Goal: Information Seeking & Learning: Learn about a topic

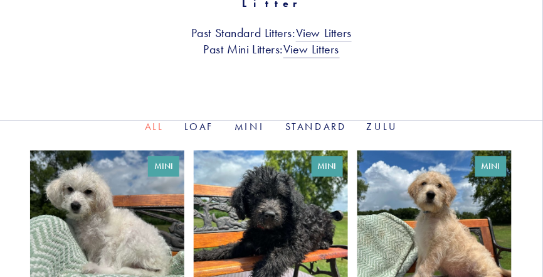
scroll to position [408, 0]
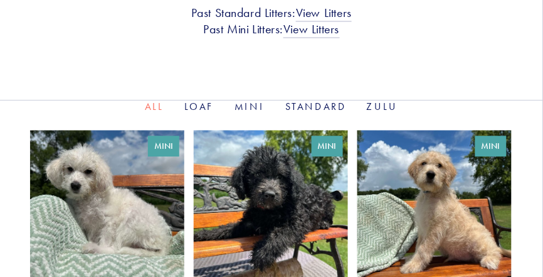
click at [245, 100] on link "Mini" at bounding box center [250, 106] width 31 height 12
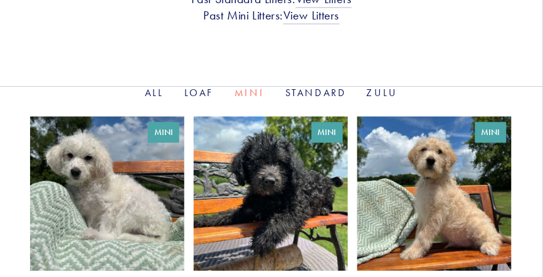
scroll to position [428, 0]
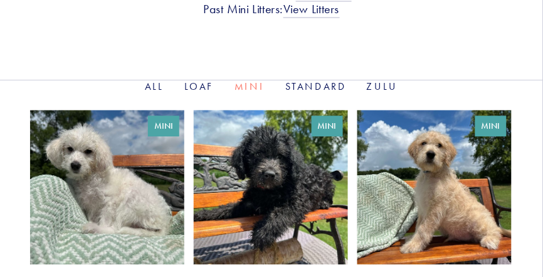
click at [122, 160] on link at bounding box center [107, 206] width 154 height 192
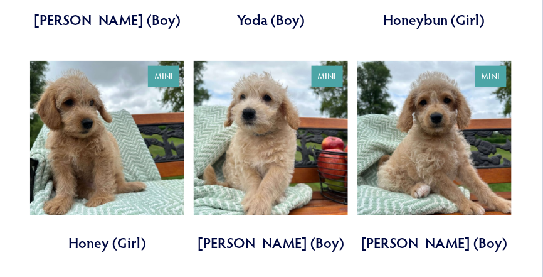
scroll to position [926, 0]
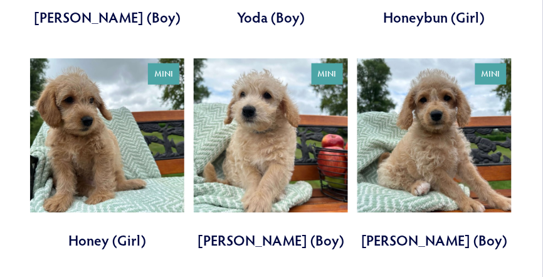
click at [90, 106] on link at bounding box center [107, 154] width 154 height 192
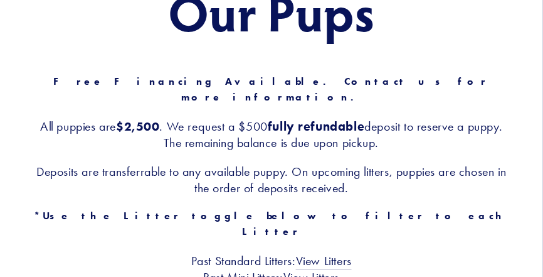
scroll to position [0, 0]
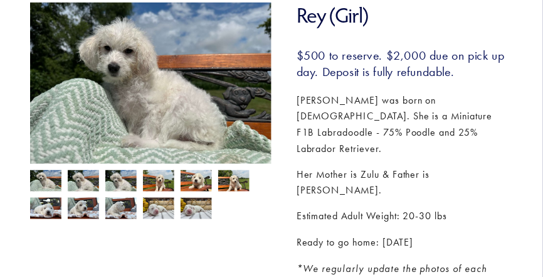
scroll to position [189, 0]
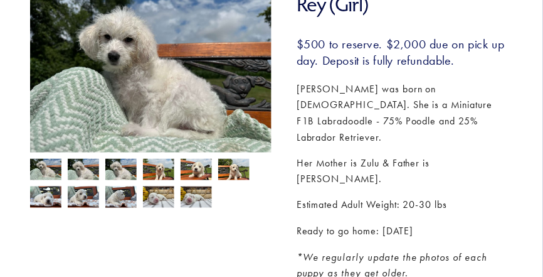
drag, startPoint x: 545, startPoint y: 49, endPoint x: 524, endPoint y: 95, distance: 50.2
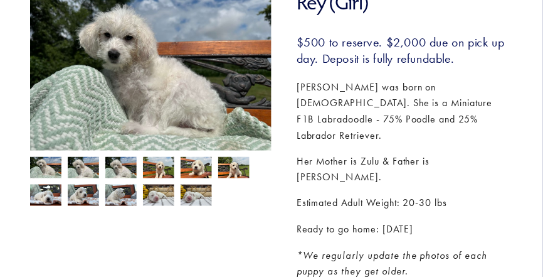
click at [56, 173] on img at bounding box center [45, 169] width 31 height 24
click at [93, 173] on img at bounding box center [83, 169] width 31 height 24
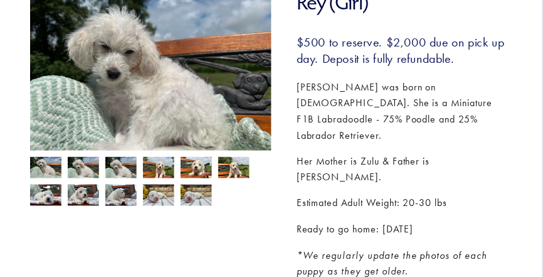
click at [124, 171] on img at bounding box center [120, 169] width 31 height 24
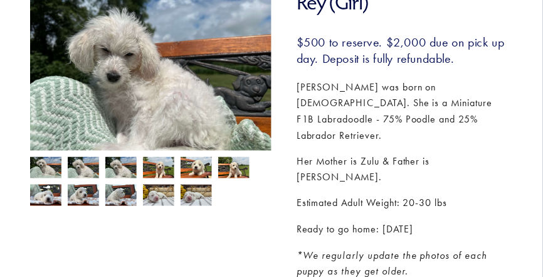
click at [156, 169] on img at bounding box center [158, 169] width 31 height 24
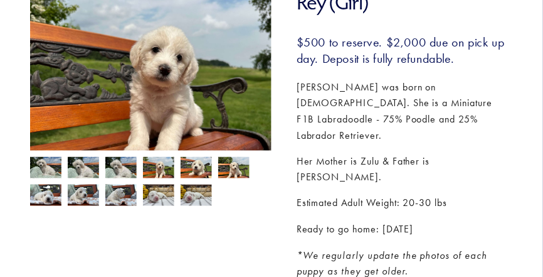
click at [225, 169] on img at bounding box center [233, 169] width 31 height 24
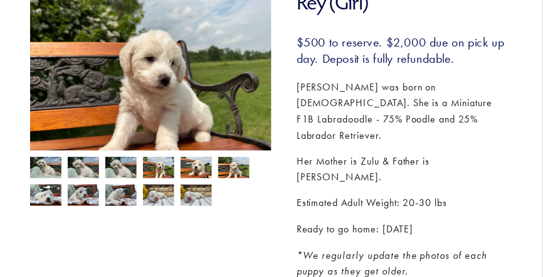
click at [189, 166] on img at bounding box center [196, 169] width 31 height 24
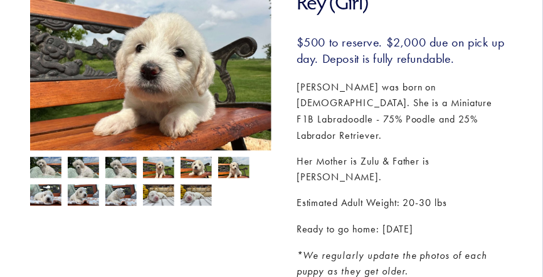
click at [159, 165] on img at bounding box center [158, 169] width 31 height 24
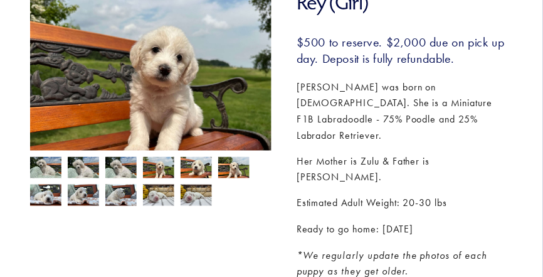
click at [125, 167] on img at bounding box center [120, 169] width 31 height 24
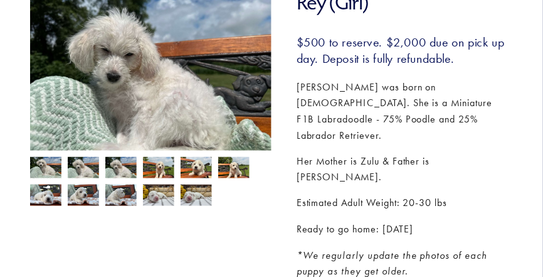
click at [83, 164] on img at bounding box center [83, 169] width 31 height 24
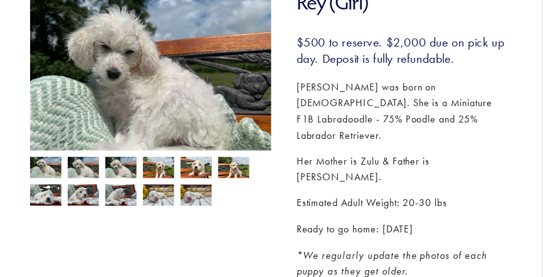
click at [46, 164] on img at bounding box center [45, 169] width 31 height 24
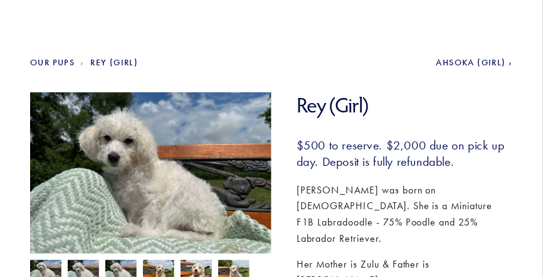
scroll to position [100, 0]
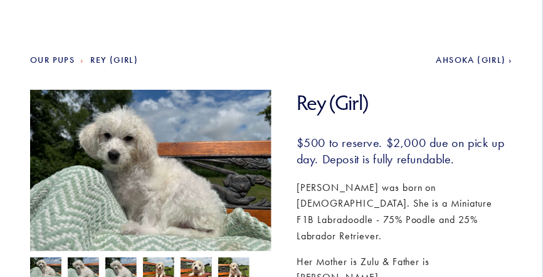
click at [173, 199] on img at bounding box center [150, 180] width 241 height 181
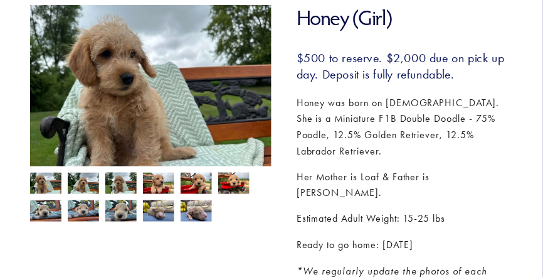
scroll to position [186, 0]
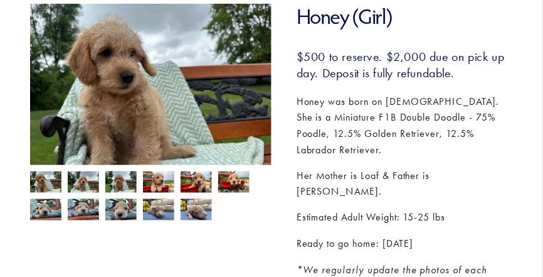
drag, startPoint x: 546, startPoint y: 30, endPoint x: 515, endPoint y: 73, distance: 52.9
click at [41, 179] on img at bounding box center [45, 183] width 31 height 24
click at [73, 185] on img at bounding box center [83, 183] width 31 height 24
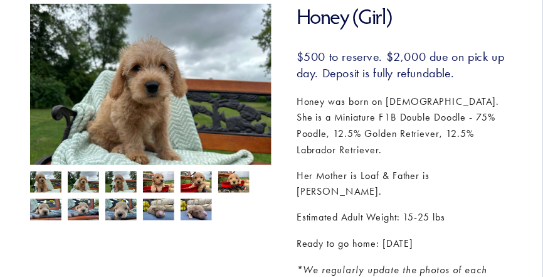
click at [127, 187] on img at bounding box center [120, 182] width 31 height 24
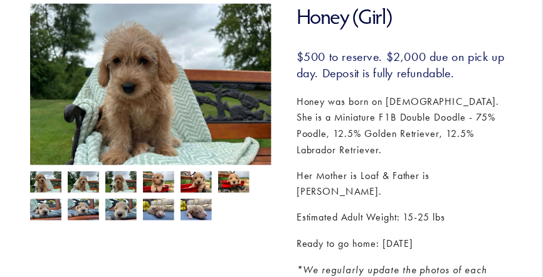
click at [156, 189] on img at bounding box center [158, 183] width 31 height 24
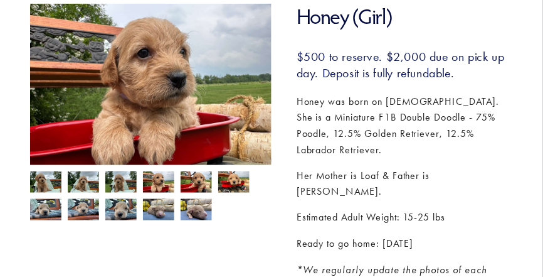
drag, startPoint x: 198, startPoint y: 191, endPoint x: 204, endPoint y: 190, distance: 6.9
click at [198, 191] on img at bounding box center [196, 183] width 31 height 24
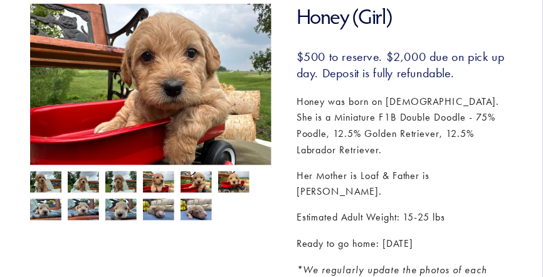
click at [233, 186] on img at bounding box center [233, 182] width 31 height 24
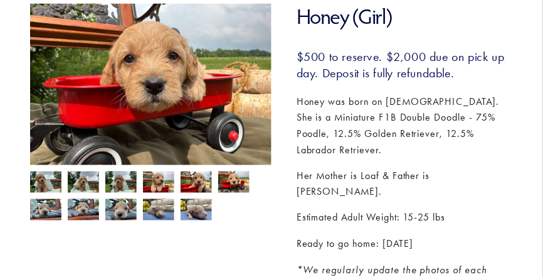
click at [201, 213] on img at bounding box center [196, 210] width 31 height 24
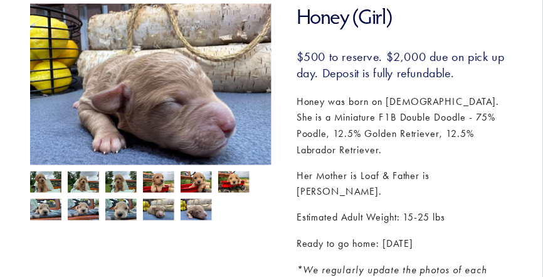
drag, startPoint x: 174, startPoint y: 210, endPoint x: 165, endPoint y: 209, distance: 8.9
click at [173, 210] on img at bounding box center [158, 210] width 31 height 24
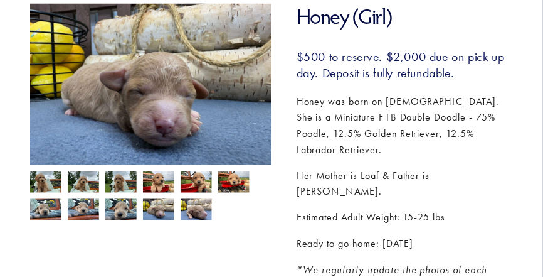
drag, startPoint x: 43, startPoint y: 204, endPoint x: 44, endPoint y: 178, distance: 25.7
click at [43, 204] on img at bounding box center [45, 210] width 31 height 24
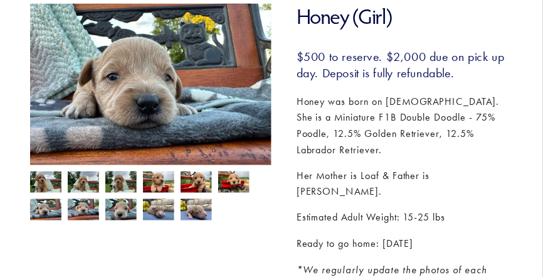
click at [45, 177] on img at bounding box center [45, 183] width 31 height 24
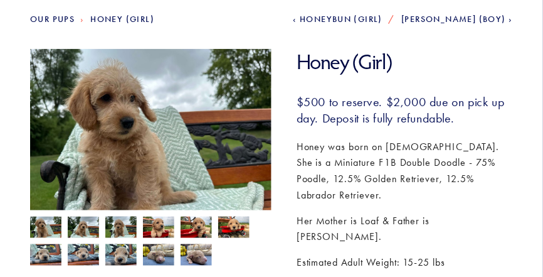
scroll to position [142, 0]
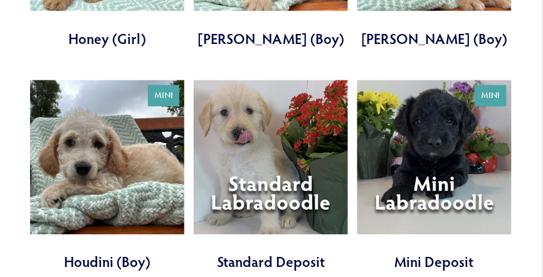
scroll to position [1147, 0]
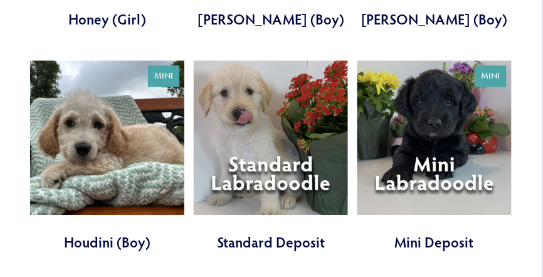
click at [88, 116] on link at bounding box center [107, 156] width 154 height 192
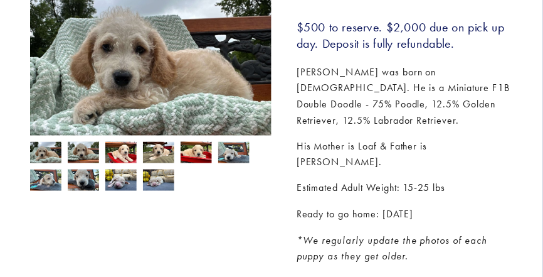
scroll to position [217, 0]
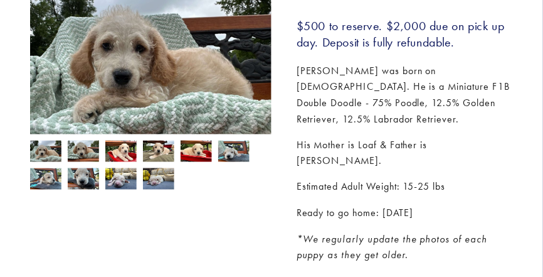
drag, startPoint x: 546, startPoint y: 29, endPoint x: 517, endPoint y: 78, distance: 56.5
click at [43, 150] on img at bounding box center [45, 152] width 31 height 24
click at [87, 151] on img at bounding box center [83, 151] width 31 height 24
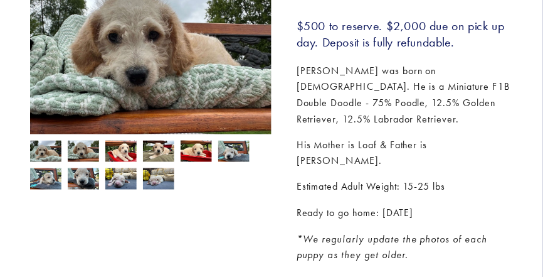
click at [123, 154] on img at bounding box center [120, 152] width 31 height 24
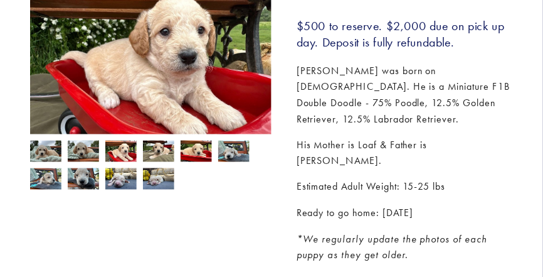
click at [152, 157] on img at bounding box center [158, 152] width 31 height 24
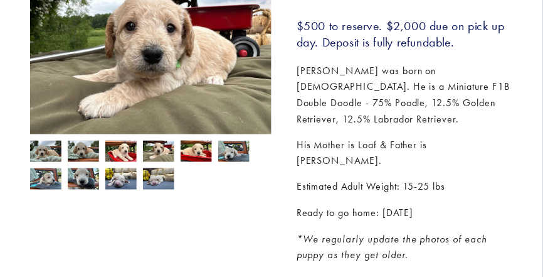
click at [188, 157] on img at bounding box center [196, 152] width 31 height 24
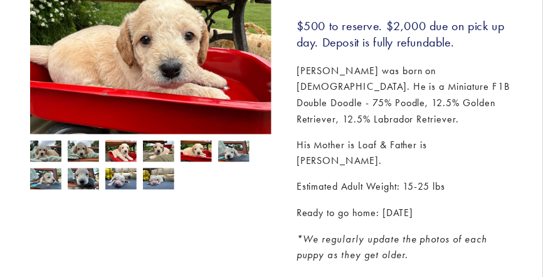
click at [231, 157] on img at bounding box center [233, 152] width 31 height 24
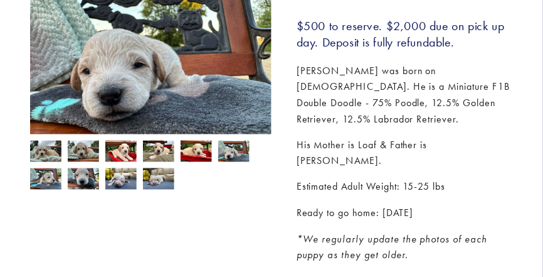
click at [160, 189] on img at bounding box center [158, 179] width 31 height 24
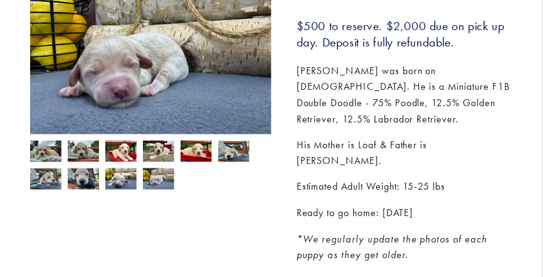
click at [56, 154] on img at bounding box center [45, 152] width 31 height 24
